Goal: Transaction & Acquisition: Download file/media

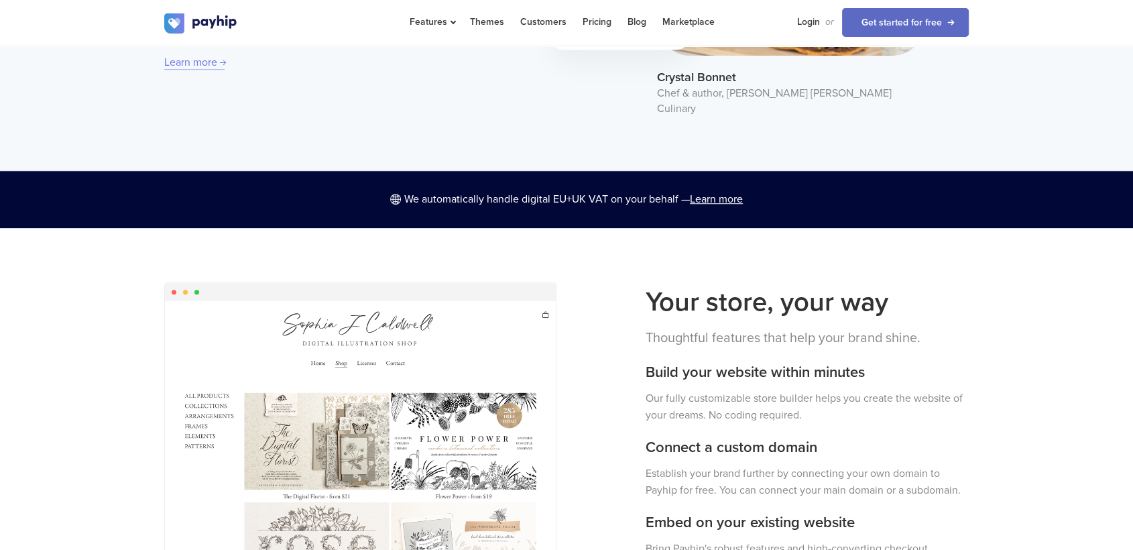
scroll to position [858, 0]
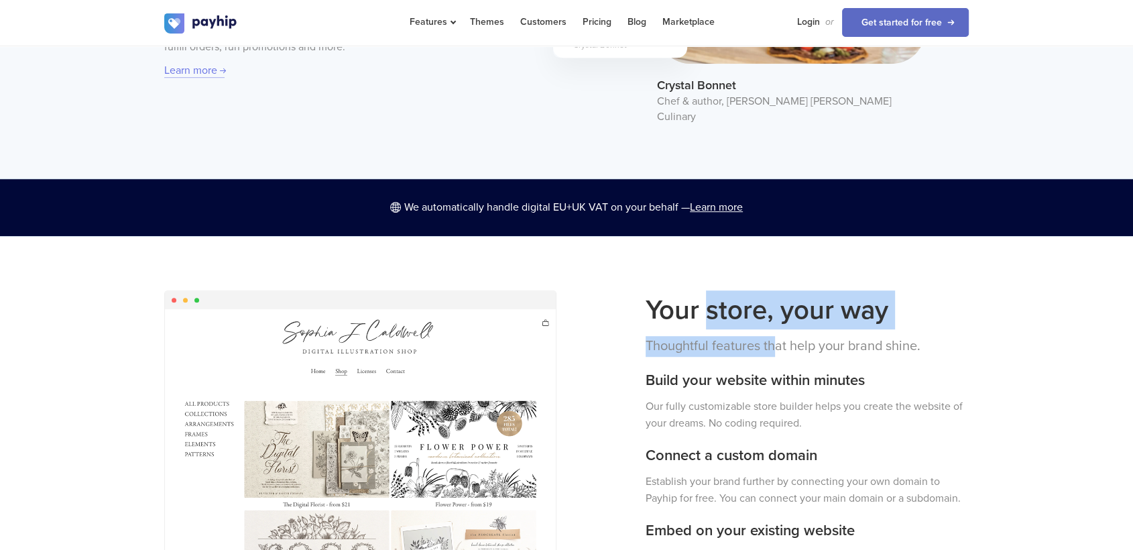
drag, startPoint x: 703, startPoint y: 312, endPoint x: 792, endPoint y: 318, distance: 89.4
click at [792, 318] on div "Your store, your way Thoughtful features that help your brand shine. Build your…" at bounding box center [807, 457] width 344 height 335
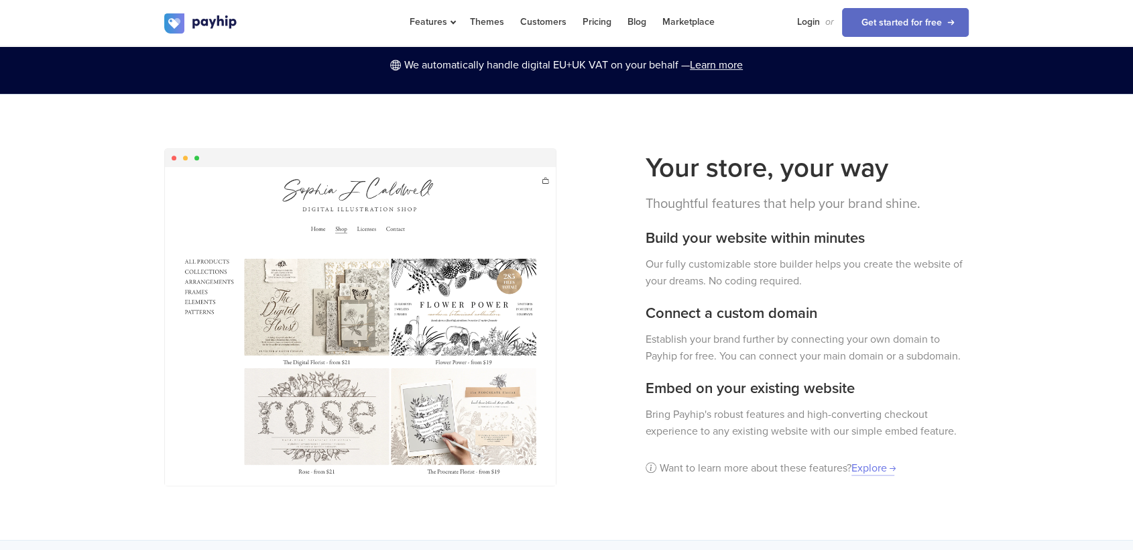
scroll to position [1027, 0]
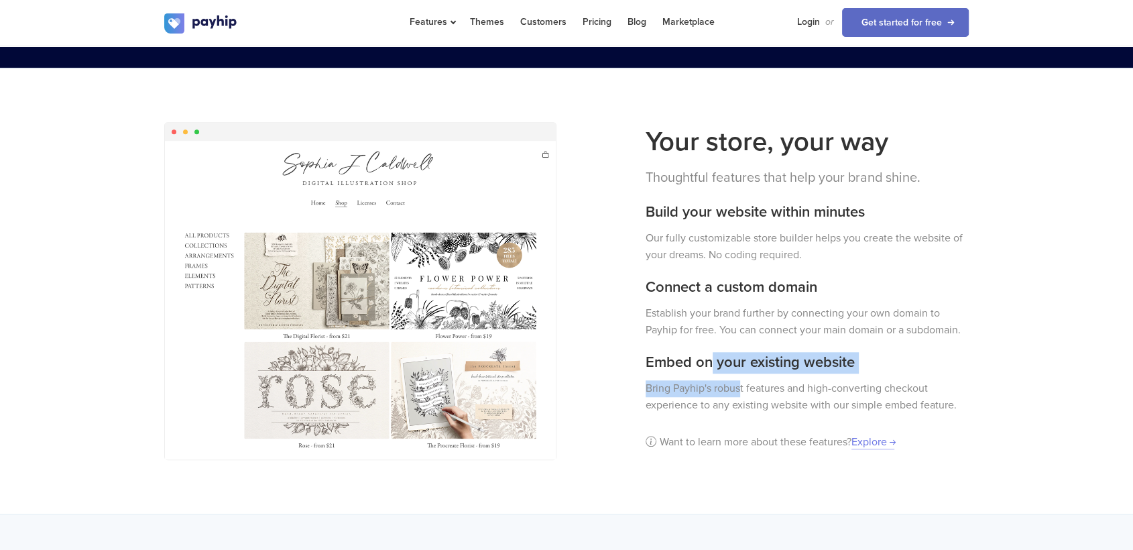
drag, startPoint x: 710, startPoint y: 345, endPoint x: 744, endPoint y: 386, distance: 52.9
click at [744, 386] on div "Your store, your way Thoughtful features that help your brand shine. Build your…" at bounding box center [807, 289] width 344 height 335
click at [744, 386] on p "Bring Payhip's robust features and high-converting checkout experience to any e…" at bounding box center [807, 397] width 324 height 34
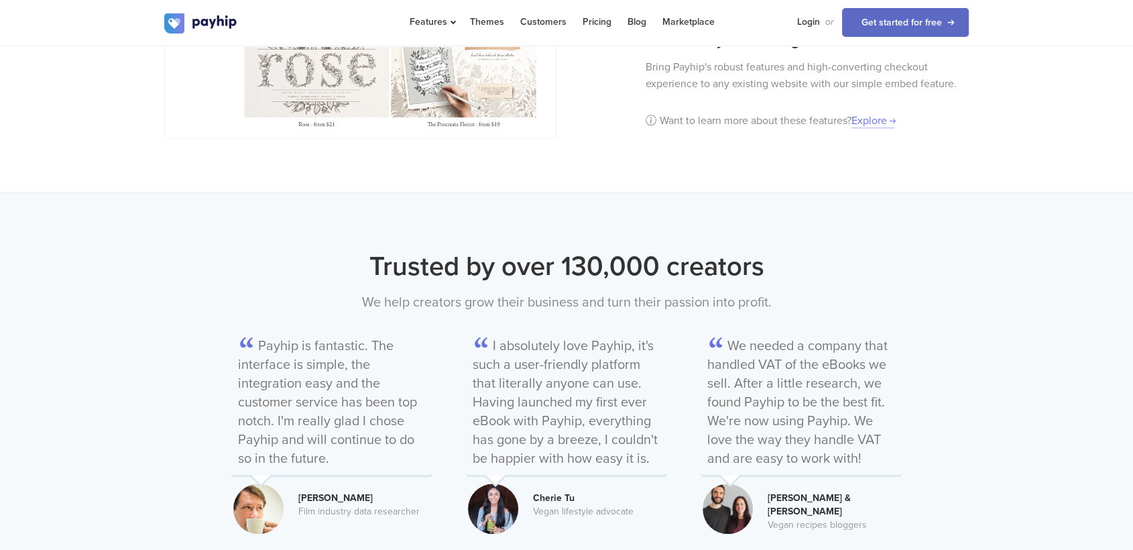
scroll to position [1392, 0]
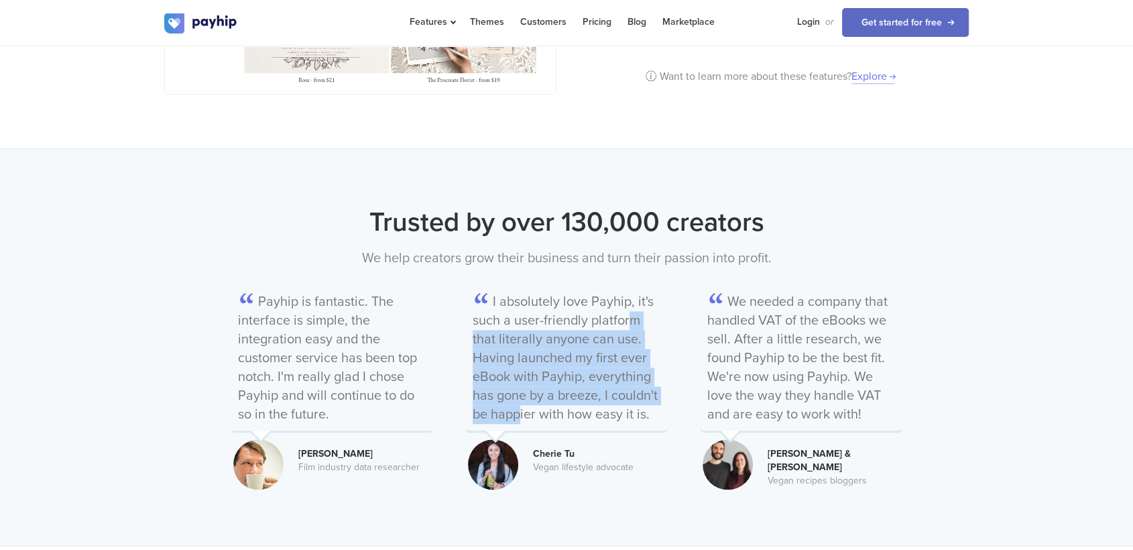
drag, startPoint x: 513, startPoint y: 311, endPoint x: 592, endPoint y: 387, distance: 110.4
click at [592, 387] on p "I absolutely love Payhip, it's such a user-friendly platform that literally any…" at bounding box center [566, 359] width 201 height 141
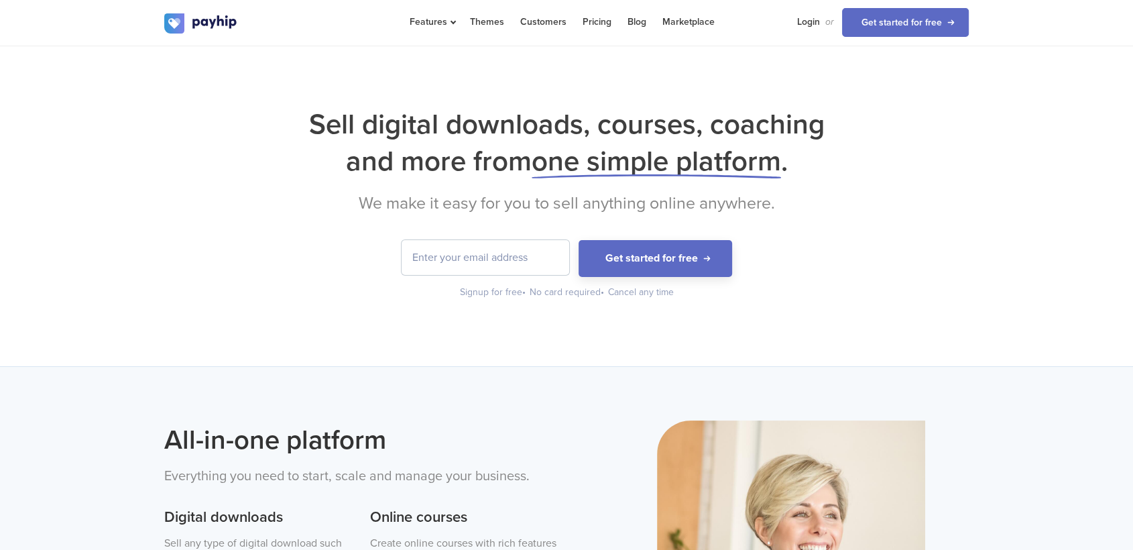
scroll to position [0, 0]
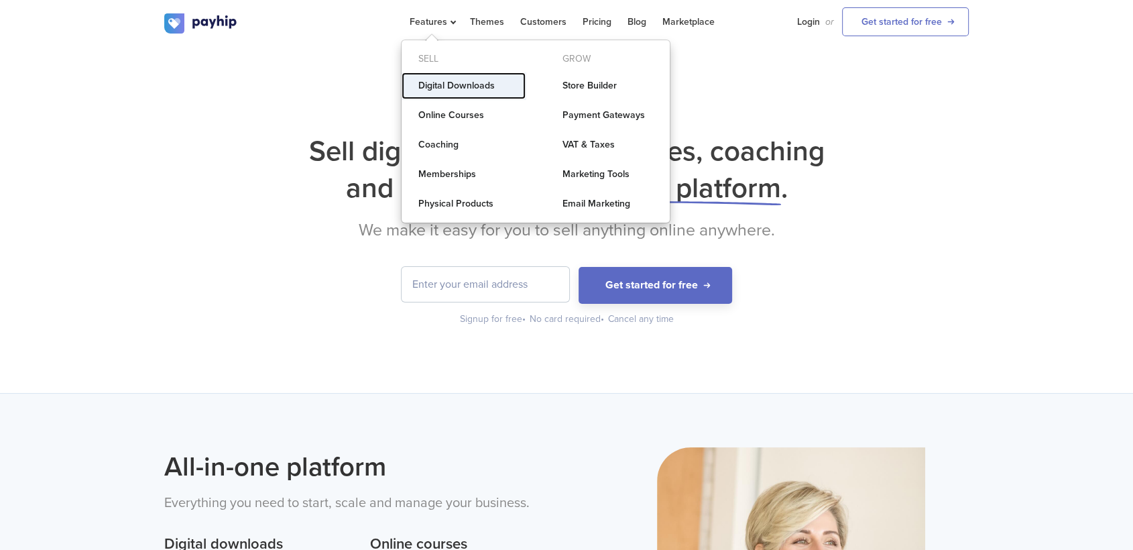
click at [459, 92] on link "Digital Downloads" at bounding box center [463, 85] width 124 height 27
